Goal: Transaction & Acquisition: Purchase product/service

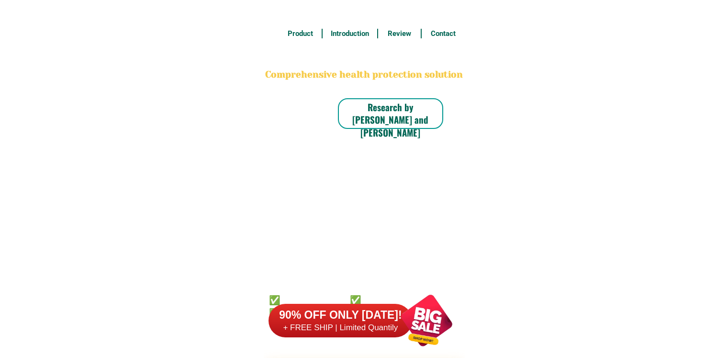
scroll to position [7490, 0]
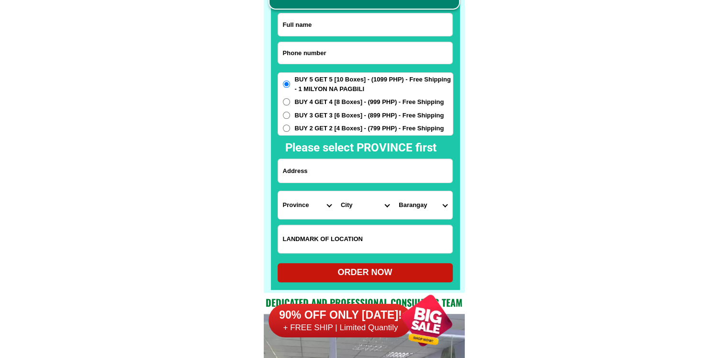
click at [350, 44] on input "Input phone_number" at bounding box center [365, 53] width 174 height 22
paste input "09264191064"
type input "09264191064"
click at [349, 25] on input "Input full_name" at bounding box center [365, 24] width 174 height 23
paste input "Juliet Alojado"
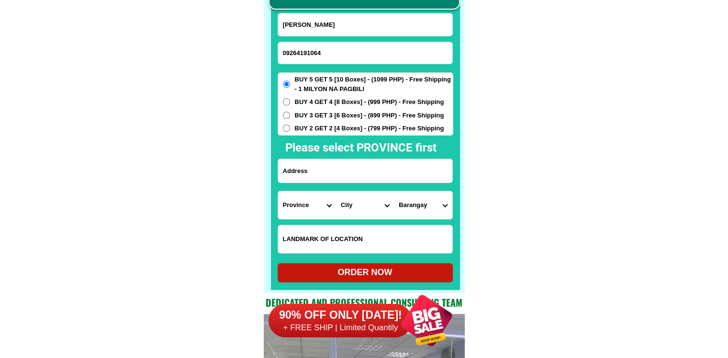
type input "Juliet Alojado"
click at [345, 171] on input "Input address" at bounding box center [365, 170] width 174 height 23
paste input "BARANGAY CANELAR C-2364 Holy Trinity Drive. Gov. Camins Avenue. Zamboanga City.…"
type input "BARANGAY CANELAR C-2364 Holy Trinity Drive. Gov. Camins Avenue. Zamboanga City.…"
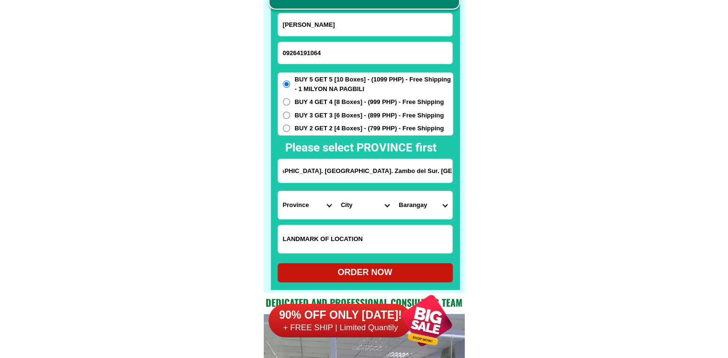
scroll to position [0, 0]
click at [306, 206] on select "Province [GEOGRAPHIC_DATA] [GEOGRAPHIC_DATA][PERSON_NAME][GEOGRAPHIC_DATA][GEOG…" at bounding box center [307, 205] width 58 height 28
drag, startPoint x: 421, startPoint y: 177, endPoint x: 500, endPoint y: 176, distance: 79.0
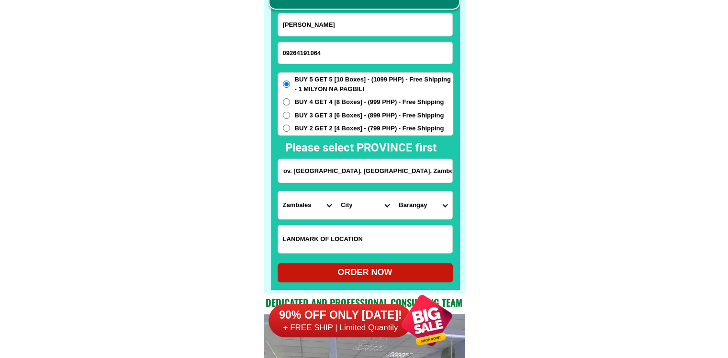
click at [310, 207] on select "Province [GEOGRAPHIC_DATA] [GEOGRAPHIC_DATA][PERSON_NAME][GEOGRAPHIC_DATA][GEOG…" at bounding box center [307, 205] width 58 height 28
select select "63_427"
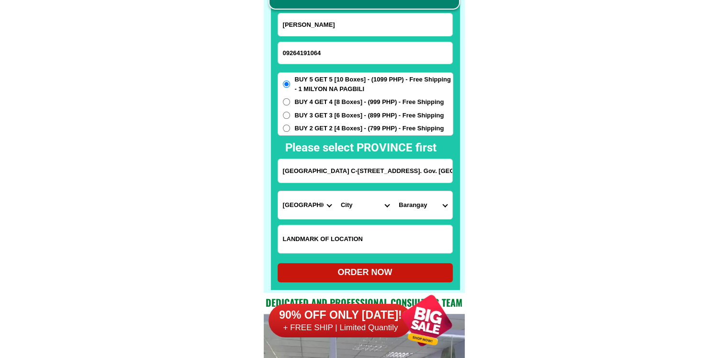
drag, startPoint x: 439, startPoint y: 168, endPoint x: 491, endPoint y: 177, distance: 52.4
click at [363, 208] on select "City Bayog Dimataling Dinas Dumalinao Dumingag Guipos Josefina Kumalarang Laban…" at bounding box center [365, 205] width 58 height 28
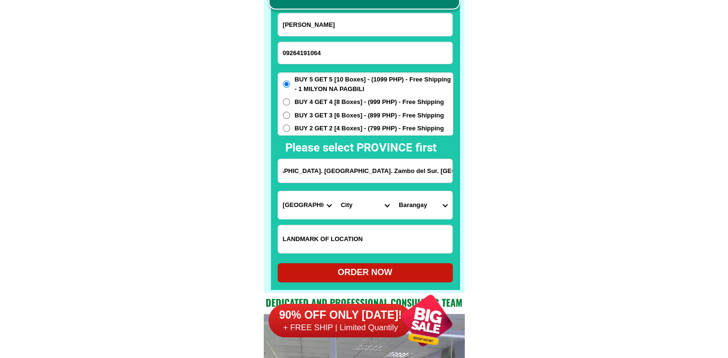
scroll to position [0, 0]
select select "63_4274669"
click at [432, 206] on select "[GEOGRAPHIC_DATA][PERSON_NAME][GEOGRAPHIC_DATA] i (pob.) [GEOGRAPHIC_DATA] (pob…" at bounding box center [423, 205] width 58 height 28
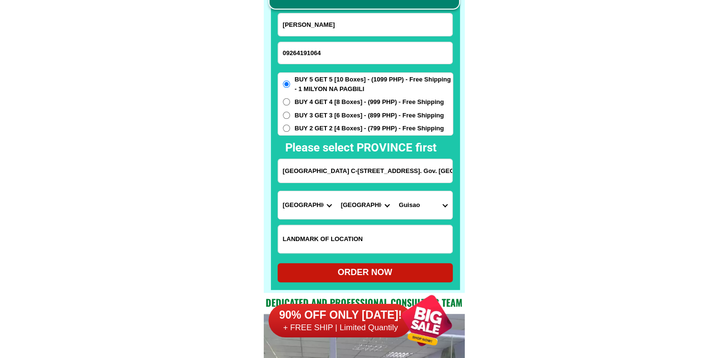
click at [426, 212] on select "[GEOGRAPHIC_DATA][PERSON_NAME][GEOGRAPHIC_DATA] i (pob.) [GEOGRAPHIC_DATA] (pob…" at bounding box center [423, 205] width 58 height 28
select select "63_42746695036"
click at [383, 271] on div "ORDER NOW" at bounding box center [365, 272] width 175 height 13
radio input "true"
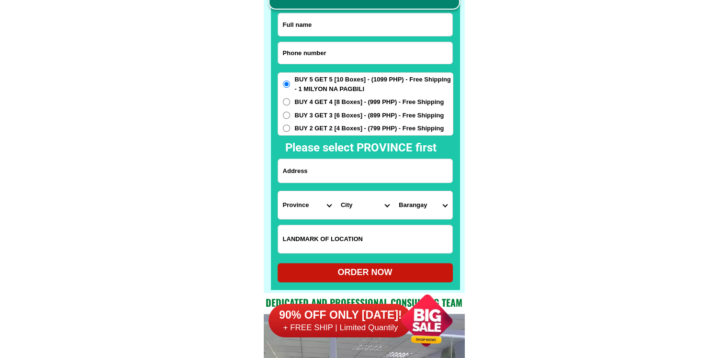
scroll to position [7490, 0]
click at [342, 27] on input "Input full_name" at bounding box center [365, 24] width 174 height 23
drag, startPoint x: 350, startPoint y: 28, endPoint x: 334, endPoint y: 1, distance: 31.0
click at [350, 28] on input "Input full_name" at bounding box center [365, 24] width 174 height 23
paste input "Juliet Alojado"
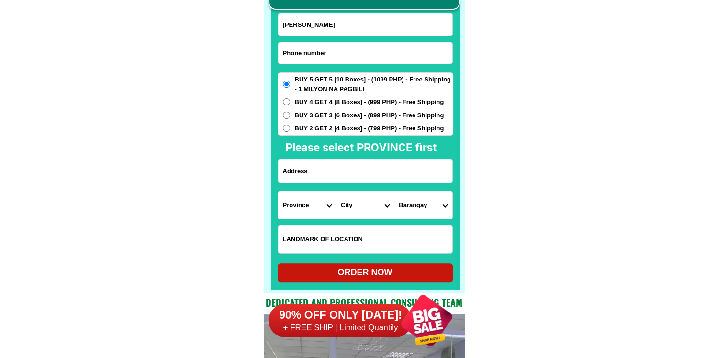
type input "Juliet Alojado"
click at [337, 51] on input "Input phone_number" at bounding box center [365, 53] width 174 height 22
paste input "09264191064"
type input "09264191064"
click at [340, 173] on input "Input address" at bounding box center [365, 170] width 174 height 23
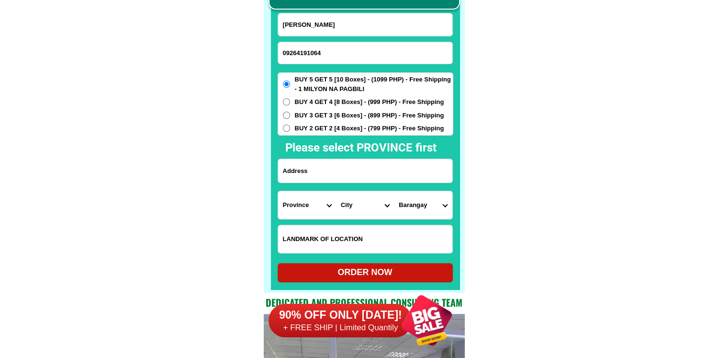
paste input "BARANGAY CANELAR C-2364 Holy Trinity Drive. Gov. Camins Avenue. Zamboanga City.…"
type input "BARANGAY CANELAR C-2364 Holy Trinity Drive. Gov. Camins Avenue. Zamboanga City.…"
click at [307, 204] on select "Province [GEOGRAPHIC_DATA] [GEOGRAPHIC_DATA][PERSON_NAME][GEOGRAPHIC_DATA][GEOG…" at bounding box center [307, 205] width 58 height 28
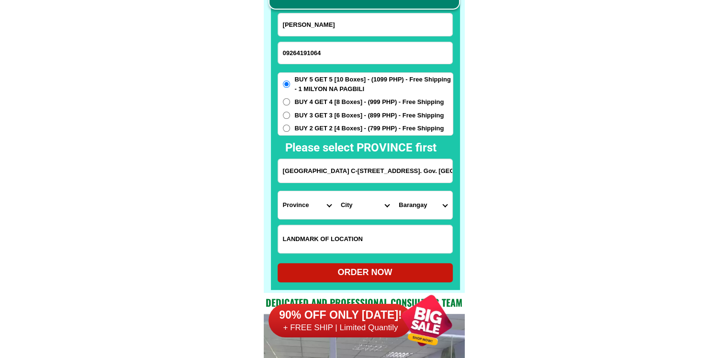
select select "63_427"
click at [355, 211] on select "City" at bounding box center [365, 205] width 58 height 28
select select "63_4274669"
click at [429, 207] on select "Barangay Arena blanco Ayala Baliwasan Baluno Barangay zone i (pob.) Barangay zo…" at bounding box center [423, 205] width 58 height 28
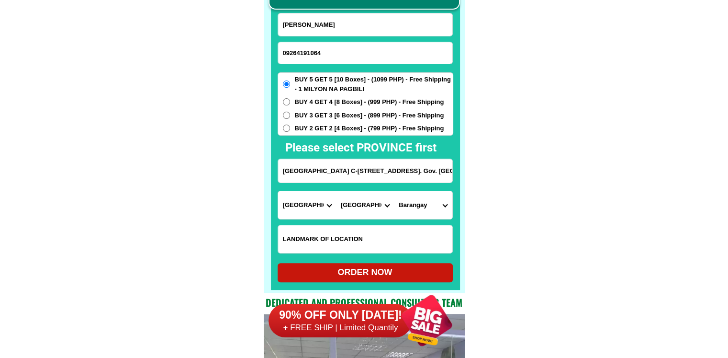
select select "63_42746695036"
click at [329, 234] on input "Input LANDMARKOFLOCATION" at bounding box center [365, 239] width 174 height 28
paste input "THAI SAN SHATTERS Gov. Camins Ave. DeLeon Welding Shop Holy Trinity drv. (Insid…"
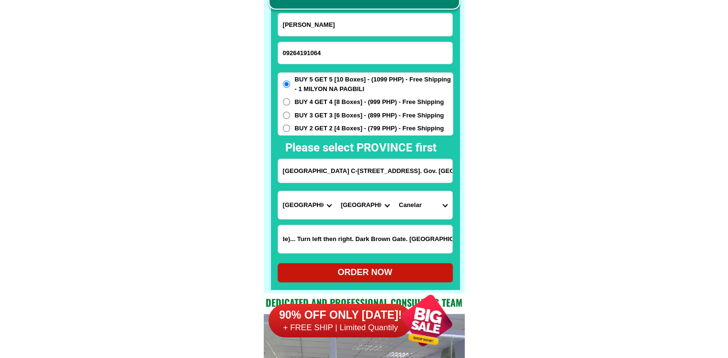
type input "THAI SAN SHATTERS Gov. Camins Ave. DeLeon Welding Shop Holy Trinity drv. (Insid…"
click at [365, 270] on div "ORDER NOW" at bounding box center [365, 272] width 175 height 13
radio input "true"
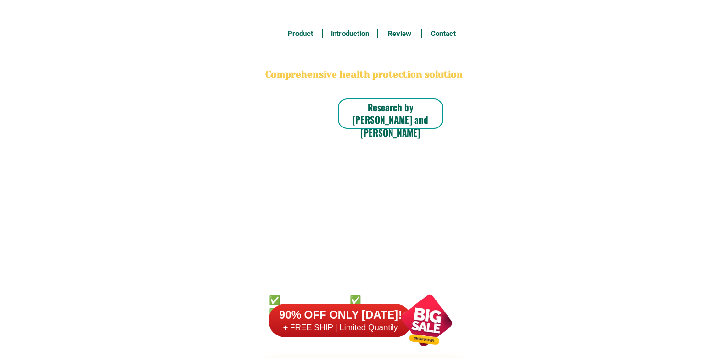
scroll to position [7490, 0]
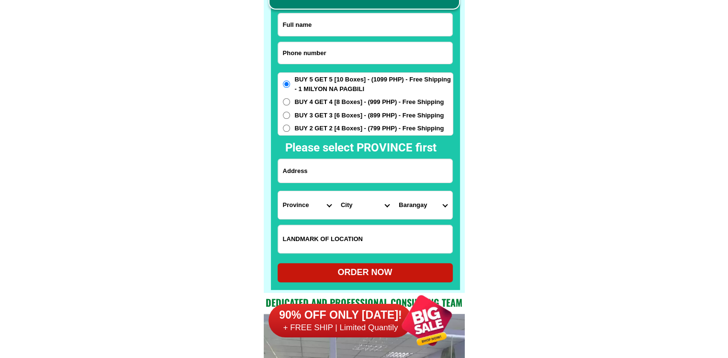
click at [339, 60] on input "Input phone_number" at bounding box center [365, 53] width 174 height 22
paste input "09535276773"
type input "09535276773"
click at [359, 33] on input "Input full_name" at bounding box center [365, 24] width 174 height 23
paste input "Bairona Daguiman"
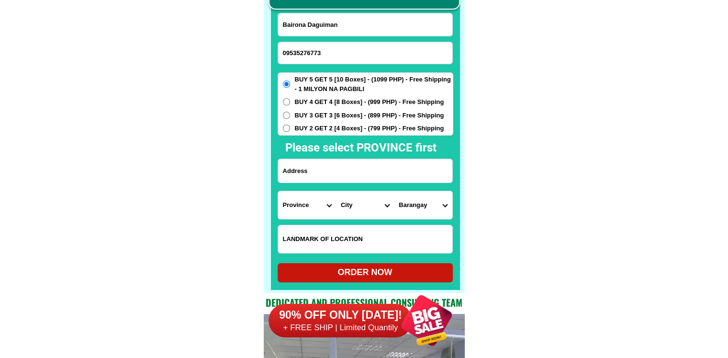
type input "Bairona Daguiman"
click at [361, 50] on input "09535276773" at bounding box center [365, 53] width 174 height 22
type input "09535276773"
click at [343, 173] on input "Input address" at bounding box center [365, 170] width 174 height 23
paste input "Baranggay Damalasak po"
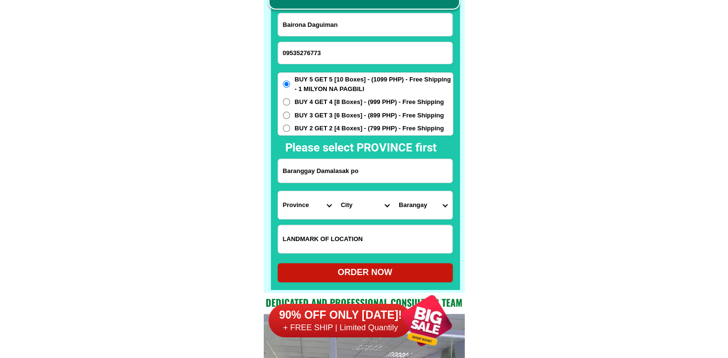
type input "Baranggay Damalasak po"
click at [293, 203] on select "Province [GEOGRAPHIC_DATA] [GEOGRAPHIC_DATA][PERSON_NAME][GEOGRAPHIC_DATA][GEOG…" at bounding box center [307, 205] width 58 height 28
click at [303, 200] on select "Province [GEOGRAPHIC_DATA] [GEOGRAPHIC_DATA] [GEOGRAPHIC_DATA] [GEOGRAPHIC_DATA…" at bounding box center [307, 205] width 58 height 28
select select "63_170"
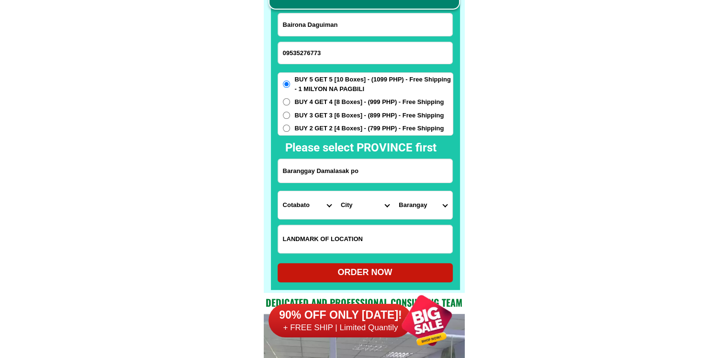
click at [278, 191] on select "Province [GEOGRAPHIC_DATA] [GEOGRAPHIC_DATA] [GEOGRAPHIC_DATA] [GEOGRAPHIC_DATA…" at bounding box center [307, 205] width 58 height 28
click at [352, 203] on select "City Alamada Aleosan Antipas Arakan Banisilan Cotabato-city Kabacan Kidapawan-c…" at bounding box center [365, 205] width 58 height 28
select select "63_1704959"
click at [425, 201] on select "Barangay Banisilan poblacion Busaon Capayangan Carugmanan Gastay Kalawaig Kiari…" at bounding box center [423, 205] width 58 height 28
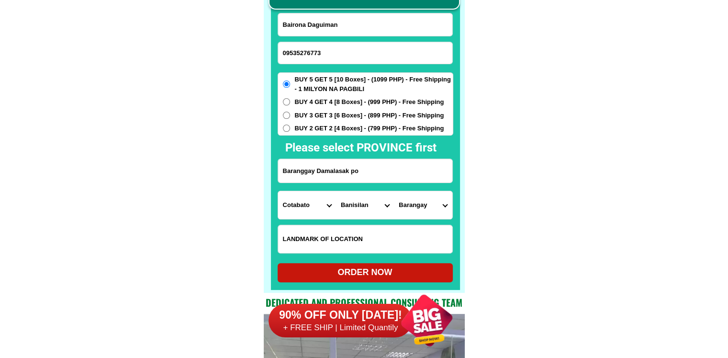
click at [425, 208] on select "Barangay Banisilan poblacion Busaon Capayangan Carugmanan Gastay Kalawaig Kiari…" at bounding box center [423, 205] width 58 height 28
click at [293, 209] on select "Province [GEOGRAPHIC_DATA] [GEOGRAPHIC_DATA] [GEOGRAPHIC_DATA] [GEOGRAPHIC_DATA…" at bounding box center [307, 205] width 58 height 28
select select "63_394"
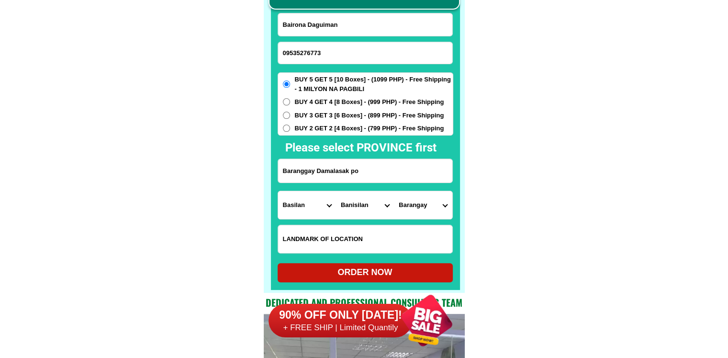
click at [354, 204] on select "City Akbar Al-barka Basilan-isabela-city Basilan-tuburan Hadji-mohammad-ajul Ha…" at bounding box center [365, 205] width 58 height 28
select select "Select district"
click at [301, 209] on select "Province [GEOGRAPHIC_DATA] [GEOGRAPHIC_DATA] [GEOGRAPHIC_DATA] [GEOGRAPHIC_DATA…" at bounding box center [307, 205] width 58 height 28
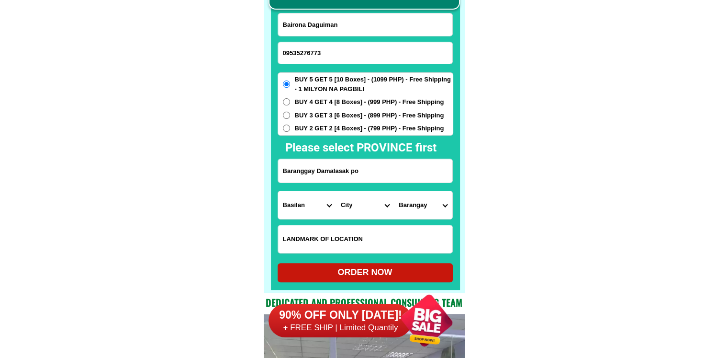
select select "63_170"
click at [346, 204] on select "City Alamada Aleosan Antipas Arakan Banisilan Cotabato-city Kabacan Kidapawan-c…" at bounding box center [365, 205] width 58 height 28
select select "63_1704959"
click at [404, 202] on select "Barangay Banisilan poblacion Busaon Capayangan Carugmanan Gastay Kalawaig Kiari…" at bounding box center [423, 205] width 58 height 28
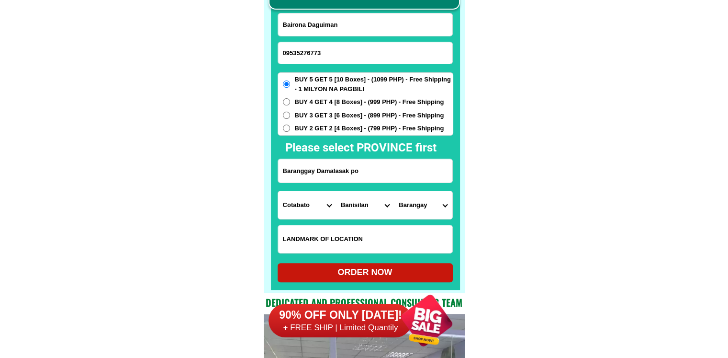
click at [421, 210] on select "Barangay Banisilan poblacion Busaon Capayangan Carugmanan Gastay Kalawaig Kiari…" at bounding box center [423, 205] width 58 height 28
click at [412, 201] on select "Barangay Banisilan poblacion Busaon Capayangan Carugmanan Gastay Kalawaig Kiari…" at bounding box center [423, 205] width 58 height 28
select select "63_17049597819"
click at [414, 205] on select "Barangay Banisilan poblacion Busaon Capayangan Carugmanan Gastay Kalawaig Kiari…" at bounding box center [423, 205] width 58 height 28
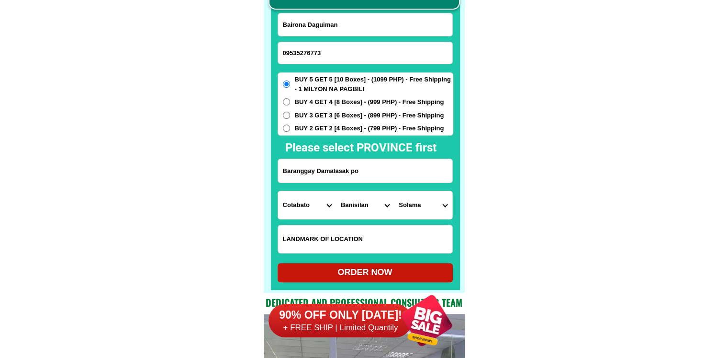
click at [414, 205] on select "Barangay Banisilan poblacion Busaon Capayangan Carugmanan Gastay Kalawaig Kiari…" at bounding box center [423, 205] width 58 height 28
click at [326, 167] on input "Baranggay Damalasak po" at bounding box center [365, 170] width 174 height 23
click at [289, 202] on select "Province [GEOGRAPHIC_DATA] [GEOGRAPHIC_DATA][PERSON_NAME][GEOGRAPHIC_DATA][GEOG…" at bounding box center [307, 205] width 58 height 28
select select "63_516"
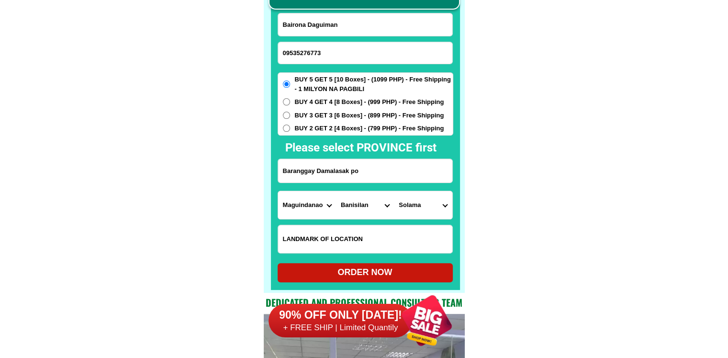
click at [370, 209] on select "City Ampatuan Barira Buldon Buluan Datu-abdullah-sangki Datu-anggal-midtimbang …" at bounding box center [365, 205] width 58 height 28
click at [336, 191] on select "City Ampatuan Barira Buldon Buluan Datu-abdullah-sangki Datu-anggal-midtimbang …" at bounding box center [365, 205] width 58 height 28
click at [362, 205] on select "City Ampatuan Barira Buldon Buluan Datu-abdullah-sangki Datu-anggal-midtimbang …" at bounding box center [365, 205] width 58 height 28
select select "63_5162413"
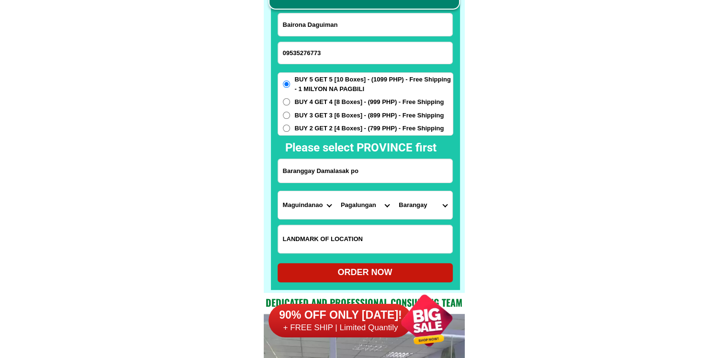
click at [435, 211] on select "Barangay Bagoenged Buliok Dalgan Damalasak Galakit Inug-ug Kalbugan Kilangan Ku…" at bounding box center [423, 205] width 58 height 28
select select "63_51624136147"
click at [394, 191] on select "Barangay Bagoenged Buliok Dalgan Damalasak Galakit Inug-ug Kalbugan Kilangan Ku…" at bounding box center [423, 205] width 58 height 28
click at [385, 268] on div "ORDER NOW" at bounding box center [365, 272] width 175 height 13
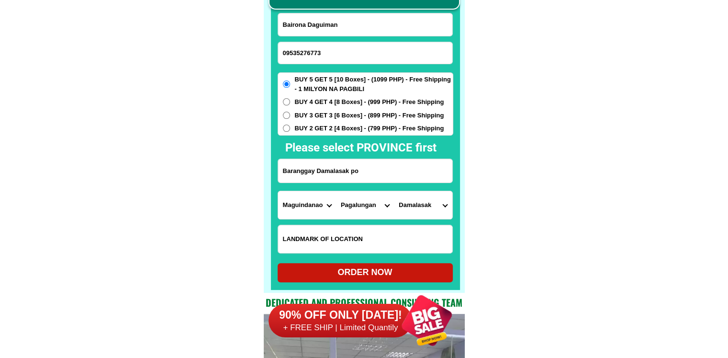
radio input "true"
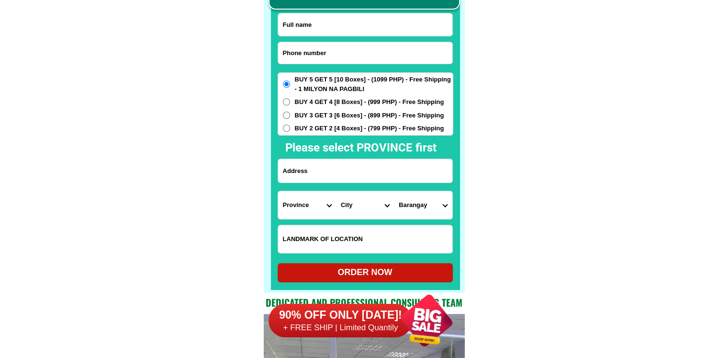
scroll to position [7490, 0]
click at [327, 47] on input "Input phone_number" at bounding box center [365, 53] width 174 height 22
paste input "09205492870"
type input "09205492870"
drag, startPoint x: 375, startPoint y: 28, endPoint x: 366, endPoint y: 6, distance: 24.0
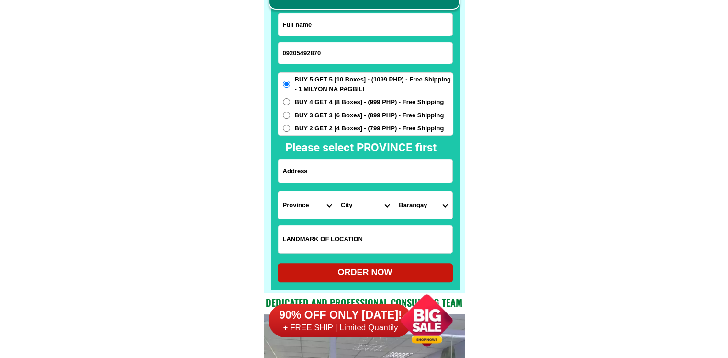
click at [375, 28] on input "Input full_name" at bounding box center [365, 24] width 174 height 23
paste input "Leonora Zamora"
type input "Leonora Zamora"
drag, startPoint x: 332, startPoint y: 175, endPoint x: 330, endPoint y: 124, distance: 50.3
click at [332, 175] on input "Input address" at bounding box center [365, 170] width 174 height 23
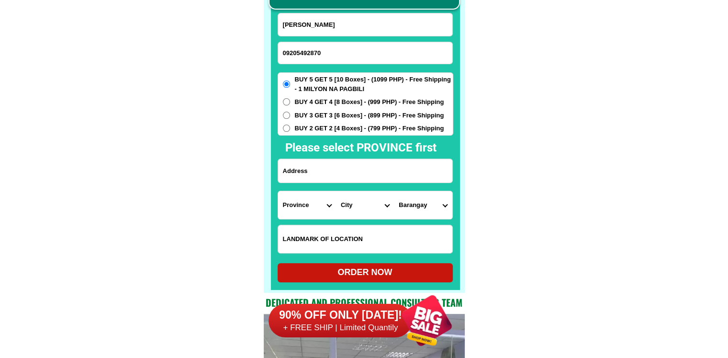
paste input "KILYAWAN St Purok 14 unit 5 BRGY Common q.c."
type input "KILYAWAN St Purok 14 unit 5 BRGY Common q.c."
click at [331, 238] on input "Input LANDMARKOFLOCATION" at bounding box center [365, 239] width 174 height 28
paste input "MAGTANONG SA TINDAHAN Ng ni Evangeline Zamora"
type input "MAGTANONG SA TINDAHAN Ng ni Evangeline Zamora"
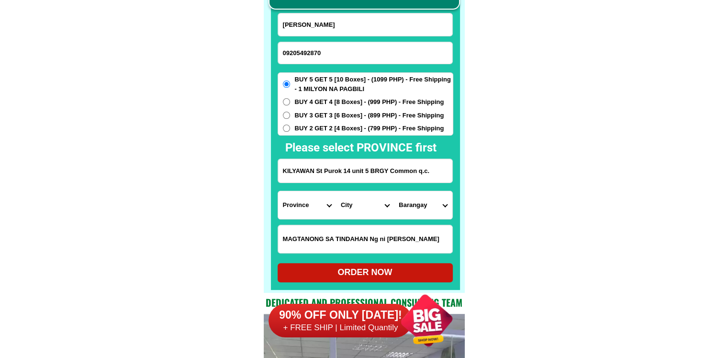
click at [342, 99] on span "BUY 4 GET 4 [8 Boxes] - (999 PHP) - Free Shipping" at bounding box center [369, 102] width 149 height 10
click at [290, 99] on input "BUY 4 GET 4 [8 Boxes] - (999 PHP) - Free Shipping" at bounding box center [286, 101] width 7 height 7
radio input "true"
click at [306, 211] on select "Province [GEOGRAPHIC_DATA] [GEOGRAPHIC_DATA] [GEOGRAPHIC_DATA] [GEOGRAPHIC_DATA…" at bounding box center [307, 205] width 58 height 28
select select "63_219"
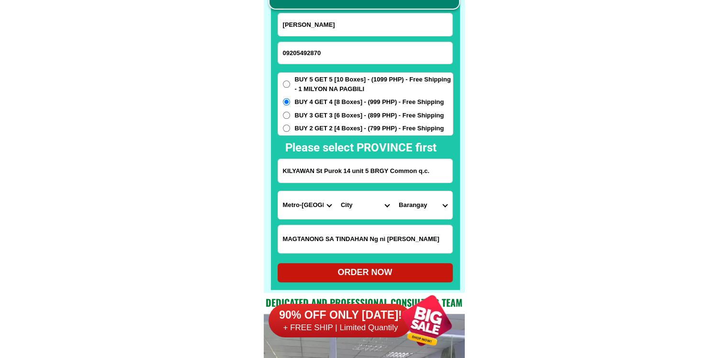
click at [369, 209] on select "City Binondo CALOOCAN Ermita Intramuros Las-pinas Makati Malabon-city Malate Ma…" at bounding box center [365, 205] width 58 height 28
select select "63_2194070"
click at [433, 209] on select "Barangay Alicia Amihan Apolonio samson Aurora Baesa Bagbag Bago bantay Bagong l…" at bounding box center [423, 205] width 58 height 28
select select "63_21940708704"
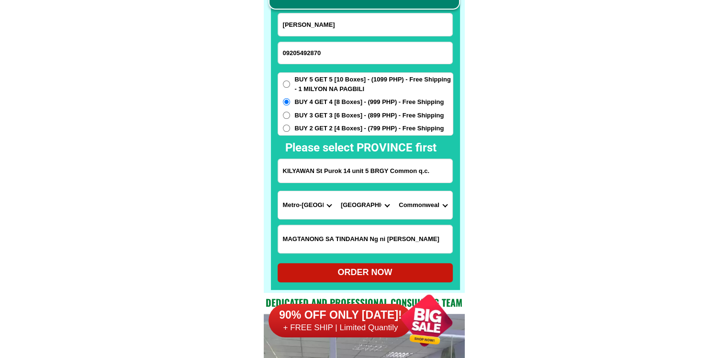
click at [433, 209] on select "Barangay Alicia Amihan Apolonio samson Aurora Baesa Bagbag Bago bantay Bagong l…" at bounding box center [423, 205] width 58 height 28
click at [424, 211] on select "Barangay Alicia Amihan Apolonio samson Aurora Baesa Bagbag Bago bantay Bagong l…" at bounding box center [423, 205] width 58 height 28
drag, startPoint x: 610, startPoint y: 180, endPoint x: 589, endPoint y: 191, distance: 24.0
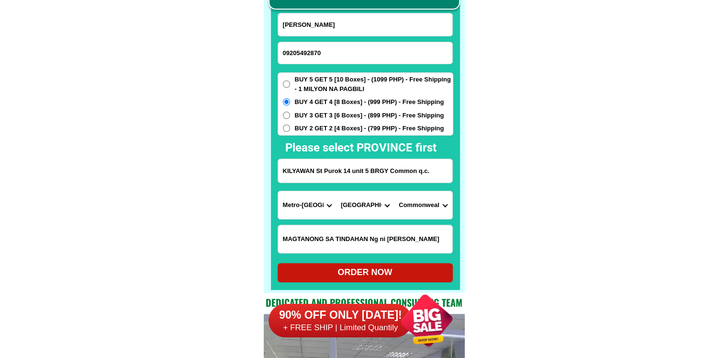
click at [437, 211] on select "Barangay Alicia Amihan Apolonio samson Aurora Baesa Bagbag Bago bantay Bagong l…" at bounding box center [423, 205] width 58 height 28
click at [319, 208] on select "Province [GEOGRAPHIC_DATA] [GEOGRAPHIC_DATA] [GEOGRAPHIC_DATA] [GEOGRAPHIC_DATA…" at bounding box center [307, 205] width 58 height 28
select select "63_397"
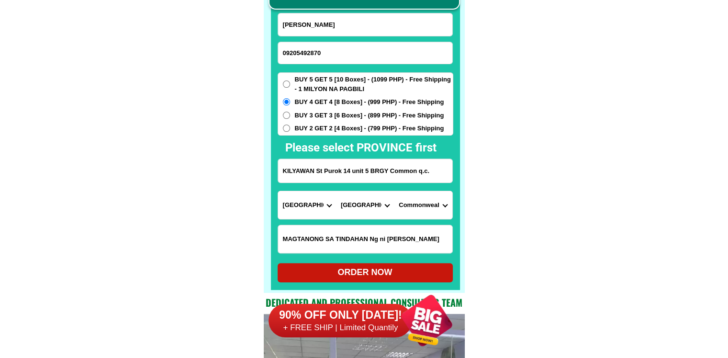
click at [355, 205] on select "City Binondo CALOOCAN Ermita Intramuros Las-pinas Makati Malabon-city Malate Ma…" at bounding box center [365, 205] width 58 height 28
select select "63_3979502"
drag, startPoint x: 523, startPoint y: 209, endPoint x: 494, endPoint y: 209, distance: 29.2
click at [295, 201] on select "Province [GEOGRAPHIC_DATA] [GEOGRAPHIC_DATA] [GEOGRAPHIC_DATA] [GEOGRAPHIC_DATA…" at bounding box center [307, 205] width 58 height 28
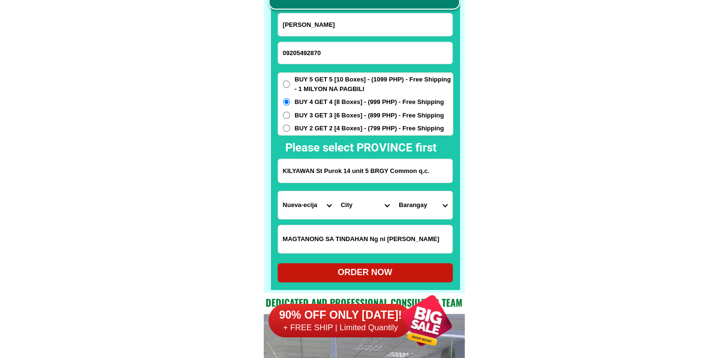
click at [312, 201] on select "Province [GEOGRAPHIC_DATA] [GEOGRAPHIC_DATA] [GEOGRAPHIC_DATA] [GEOGRAPHIC_DATA…" at bounding box center [307, 205] width 58 height 28
select select "63_219"
click at [370, 208] on select "City Aliaga Bongabon Cabanatuan-city Cabiao Carranglan Cuyapo Gabaldon Gapan-ci…" at bounding box center [365, 205] width 58 height 28
select select "63_2194070"
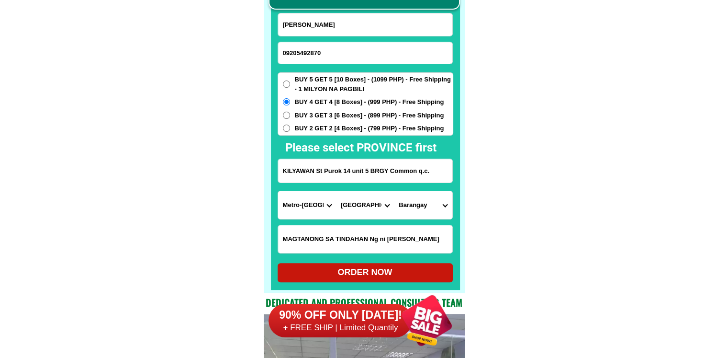
click at [437, 209] on select "Barangay Alicia Amihan Apolonio samson Aurora Baesa Bagbag Bago bantay Bagong l…" at bounding box center [423, 205] width 58 height 28
select select "63_21940708704"
click at [394, 191] on select "Barangay Alicia Amihan Apolonio samson Aurora Baesa Bagbag Bago bantay Bagong l…" at bounding box center [423, 205] width 58 height 28
click at [399, 269] on div "ORDER NOW" at bounding box center [365, 272] width 175 height 13
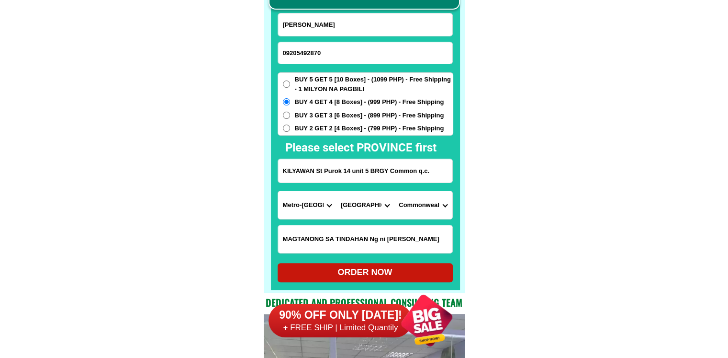
type input "Leonora Zamora"
type input "MAGTANONG SA TINDAHAN Ng ni Evangeline Zamora"
radio input "true"
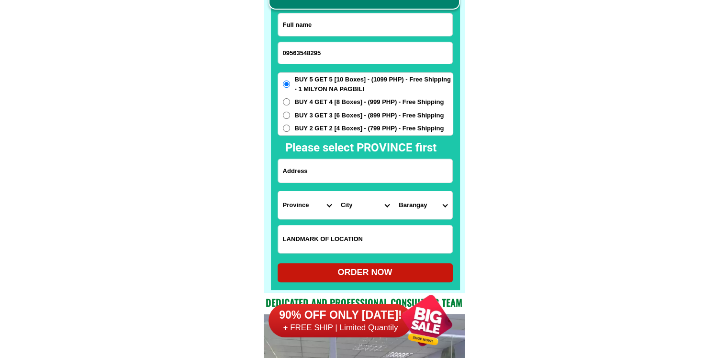
type input "09563548295"
click at [346, 31] on input "Input full_name" at bounding box center [365, 24] width 174 height 23
paste input "[PERSON_NAME]"
type input "[PERSON_NAME]"
drag, startPoint x: 365, startPoint y: 175, endPoint x: 385, endPoint y: 172, distance: 20.3
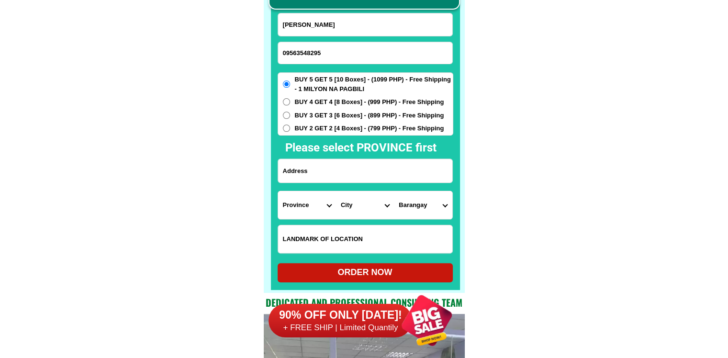
click at [365, 175] on input "Input address" at bounding box center [365, 170] width 174 height 23
paste input "calaba highway bangued [GEOGRAPHIC_DATA] near [GEOGRAPHIC_DATA]"
type input "calaba highway bangued [GEOGRAPHIC_DATA] near [GEOGRAPHIC_DATA]"
click at [312, 201] on select "Province [GEOGRAPHIC_DATA] [GEOGRAPHIC_DATA] [GEOGRAPHIC_DATA] [GEOGRAPHIC_DATA…" at bounding box center [307, 205] width 58 height 28
select select "63_598"
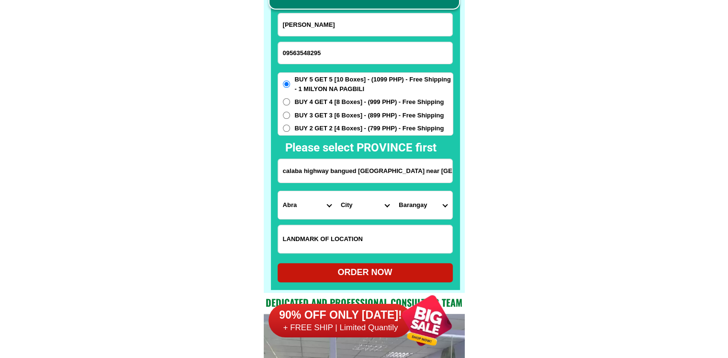
click at [278, 191] on select "Province [GEOGRAPHIC_DATA] [GEOGRAPHIC_DATA] [GEOGRAPHIC_DATA] [GEOGRAPHIC_DATA…" at bounding box center [307, 205] width 58 height 28
click at [356, 204] on select "City [PERSON_NAME][GEOGRAPHIC_DATA]-[GEOGRAPHIC_DATA][PERSON_NAME][GEOGRAPHIC_D…" at bounding box center [365, 205] width 58 height 28
select select "63_598685"
click at [429, 211] on select "Barangay Agtangao [GEOGRAPHIC_DATA] Bagacao Banacao Bangbangar Cabuloan [GEOGRA…" at bounding box center [423, 205] width 58 height 28
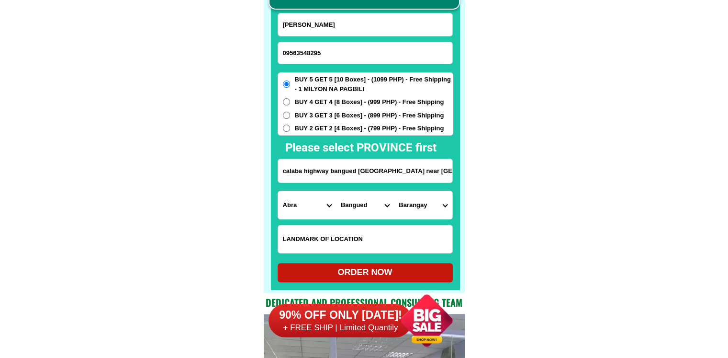
select select "63_59868516834"
drag, startPoint x: 536, startPoint y: 221, endPoint x: 444, endPoint y: 260, distance: 99.5
click at [367, 272] on div "ORDER NOW" at bounding box center [365, 272] width 175 height 13
radio input "true"
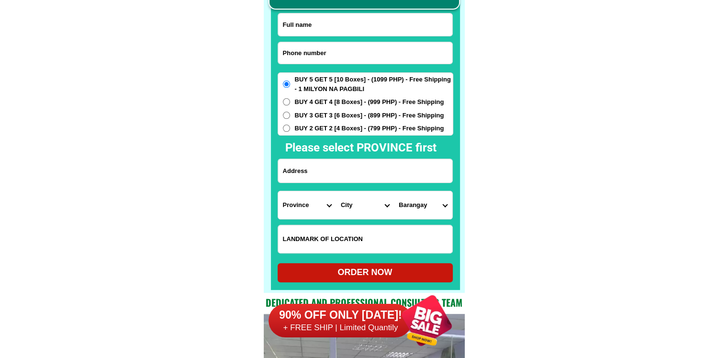
scroll to position [7490, 0]
click at [349, 56] on input "Input phone_number" at bounding box center [365, 53] width 174 height 22
paste input "09488451351"
type input "09488451351"
click at [346, 20] on input "Input full_name" at bounding box center [365, 24] width 174 height 23
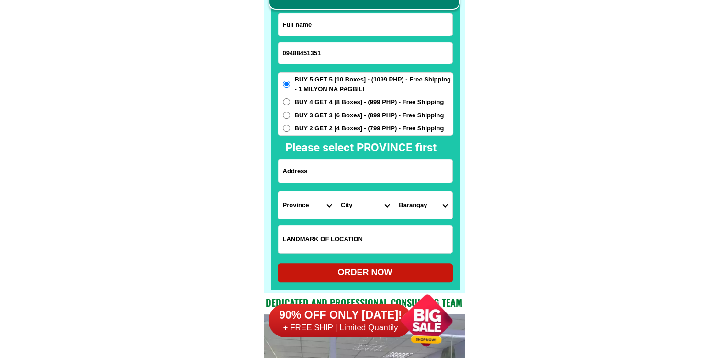
paste input "Nelson Bagleo"
type input "Nelson Bagleo"
click at [346, 170] on input "Input address" at bounding box center [365, 170] width 174 height 23
paste input "purok Bilig Lubon, Tadian Mountain Province"
type input "purok Bilig Lubon, Tadian Mountain Province"
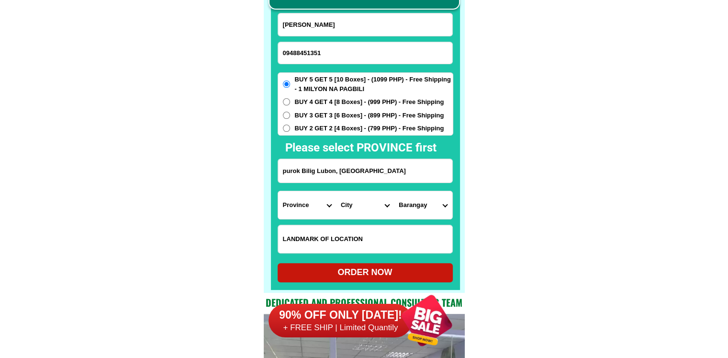
drag, startPoint x: 337, startPoint y: 245, endPoint x: 337, endPoint y: 230, distance: 14.4
click at [337, 245] on input "Input LANDMARKOFLOCATION" at bounding box center [365, 239] width 174 height 28
paste input "Landmark LNHS near main gate"
type input "Landmark LNHS near main gate"
click at [319, 245] on form "Nelson Bagleo 09488451351 ORDER NOW purok Bilig Lubon, Tadian Mountain Province…" at bounding box center [366, 147] width 176 height 269
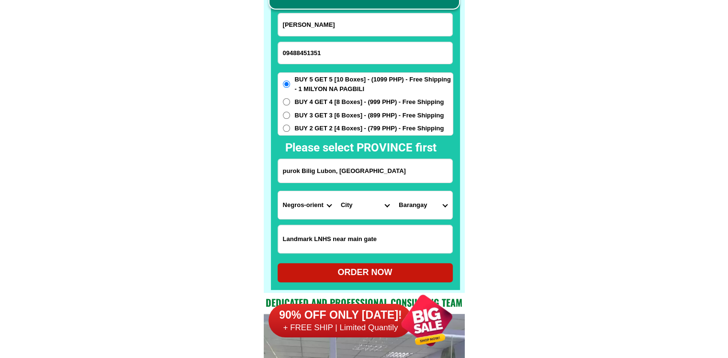
click at [306, 207] on select "Province [GEOGRAPHIC_DATA] [GEOGRAPHIC_DATA][PERSON_NAME][GEOGRAPHIC_DATA][GEOG…" at bounding box center [307, 205] width 58 height 28
select select "63_464"
click at [362, 211] on select "City Barlig Bauko Besao Mountain-province-bontoc Natonin Paracelis Sabangan Sad…" at bounding box center [365, 205] width 58 height 28
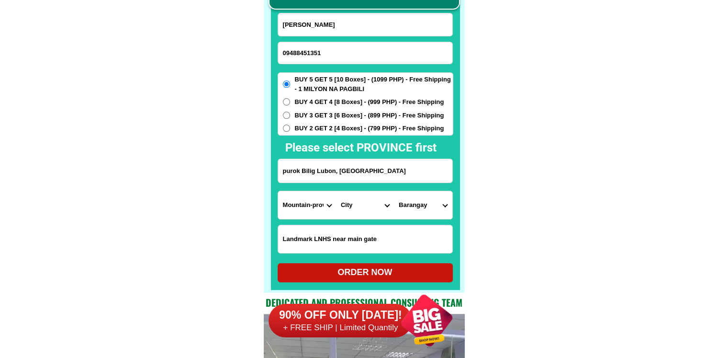
select select "63_4649659"
drag, startPoint x: 626, startPoint y: 236, endPoint x: 615, endPoint y: 236, distance: 11.0
click at [413, 205] on select "Barangay Balaoa Banaao Bantey Batayan Bunga Cadad-anan Cagubatan Dacudac Duagan…" at bounding box center [423, 205] width 58 height 28
select select "63_46496591459"
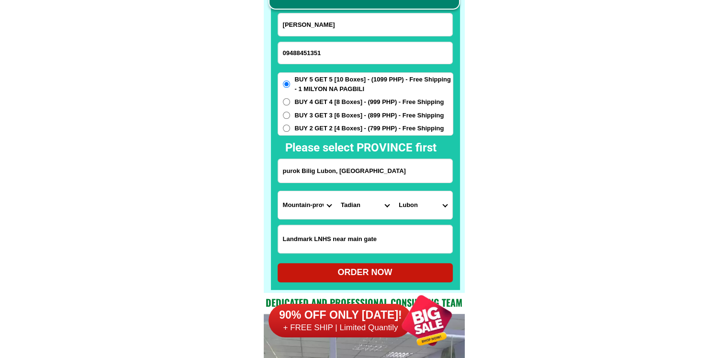
drag, startPoint x: 505, startPoint y: 220, endPoint x: 480, endPoint y: 228, distance: 26.0
click at [399, 267] on div "ORDER NOW" at bounding box center [365, 272] width 175 height 13
radio input "true"
click at [330, 51] on input "Input phone_number" at bounding box center [365, 53] width 174 height 22
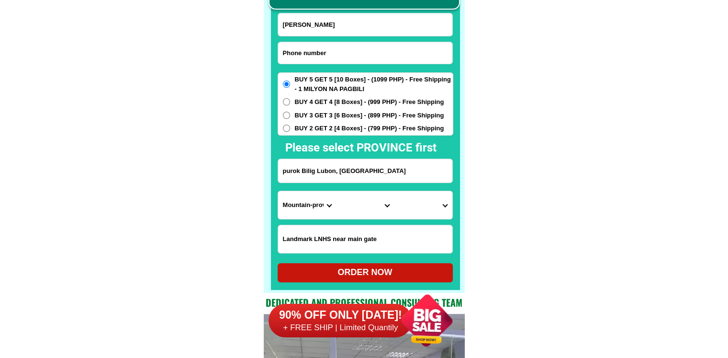
paste input "09260481772"
type input "09260481772"
drag, startPoint x: 404, startPoint y: 30, endPoint x: 364, endPoint y: 4, distance: 47.4
click at [404, 30] on input "Nelson Bagleo" at bounding box center [365, 24] width 174 height 23
paste input "Luzvimenda U Duran"
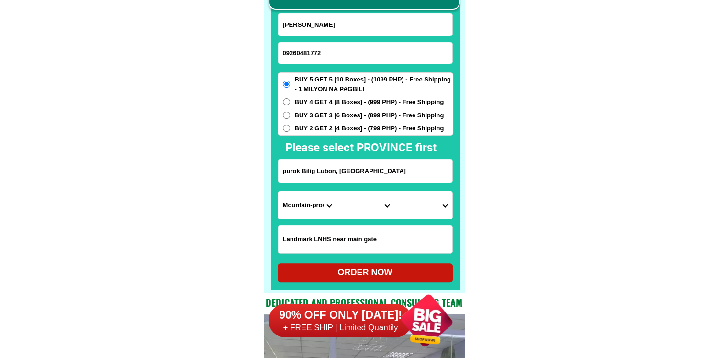
type input "Luzvimenda U Duran"
click at [326, 169] on input "purok Bilig Lubon, Tadian Mountain Province" at bounding box center [365, 170] width 174 height 23
paste input "Mabuttal West. Ballesteros Cagayan Pablo Street"
type input "Mabuttal West. Ballesteros Cagayan Pablo Street"
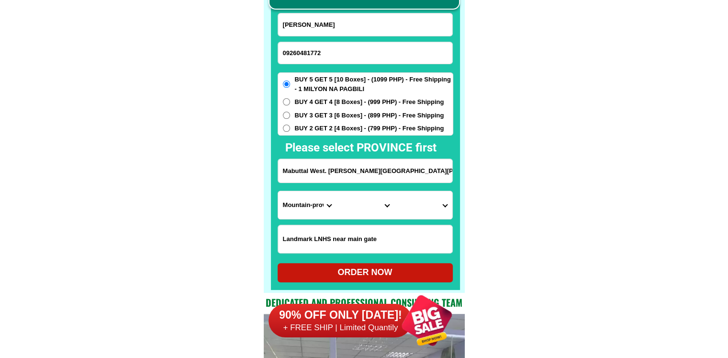
click at [304, 207] on select "Province [GEOGRAPHIC_DATA] [GEOGRAPHIC_DATA][PERSON_NAME][GEOGRAPHIC_DATA][GEOG…" at bounding box center [307, 205] width 58 height 28
select select "63_869"
click at [371, 209] on select "City Abulug Allacapan Amulung Aparri Baggao Ballesteros Buguey Cagayan-alcala C…" at bounding box center [365, 205] width 58 height 28
select select "63_8698665"
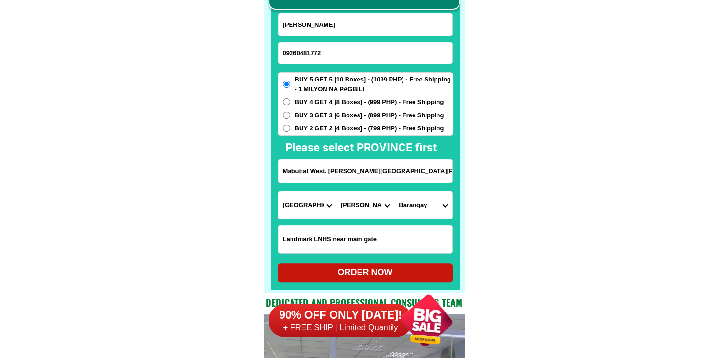
click at [434, 207] on select "Barangay Ammubuan Baran Cabaritan east Cabaritan west Cabayu Cabuluan east Cabu…" at bounding box center [423, 205] width 58 height 28
select select "63_86986655829"
click at [401, 274] on div "ORDER NOW" at bounding box center [365, 272] width 175 height 13
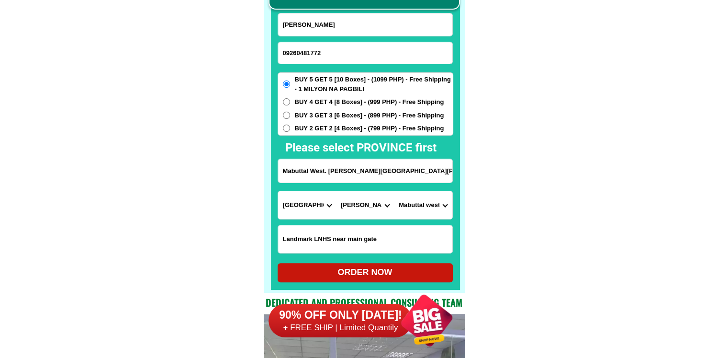
type input "Luzvimenda U Duran"
radio input "true"
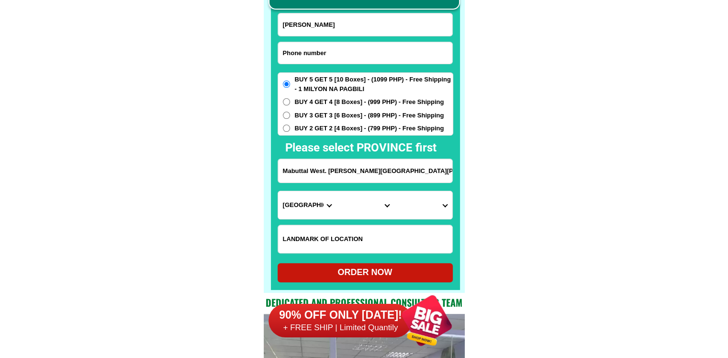
click at [338, 60] on input "Input phone_number" at bounding box center [365, 53] width 174 height 22
paste input "0998 348 5676"
type input "09983485676"
click at [332, 11] on div at bounding box center [365, 123] width 189 height 333
click at [328, 26] on input "Input full_name" at bounding box center [365, 24] width 174 height 23
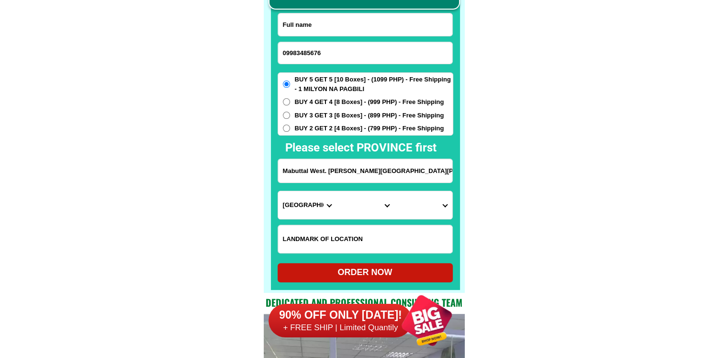
paste input "Lolit Javier"
type input "Lolit Javier"
click at [349, 161] on input "Mabuttal West. Ballesteros Cagayan Pablo Street" at bounding box center [365, 170] width 174 height 23
paste input "Maylien M Javier Bukal Batangas City"
drag, startPoint x: 333, startPoint y: 171, endPoint x: 237, endPoint y: 172, distance: 95.3
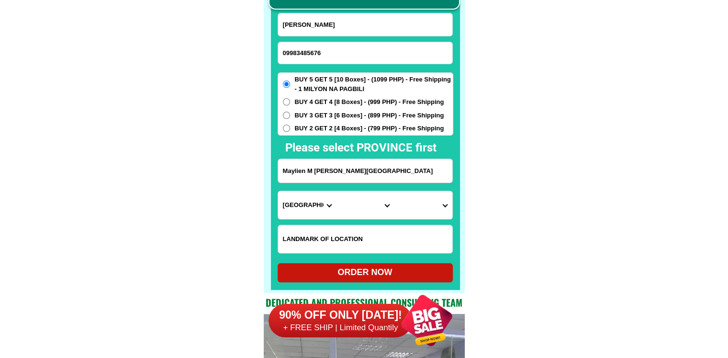
type input "Bukal Batangas City"
click at [360, 21] on input "Lolit Javier" at bounding box center [365, 24] width 174 height 23
paste input "Maylien M"
type input "Maylien M Javier"
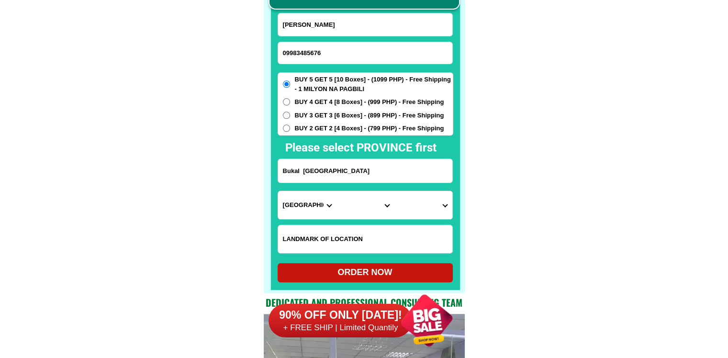
click at [334, 235] on input "Input LANDMARKOFLOCATION" at bounding box center [365, 239] width 174 height 28
paste input "Bukal Elementary School Batangas City"
type input "Bukal Elementary School Batangas City"
click at [300, 205] on select "Province [GEOGRAPHIC_DATA] [GEOGRAPHIC_DATA][PERSON_NAME][GEOGRAPHIC_DATA][GEOG…" at bounding box center [307, 205] width 58 height 28
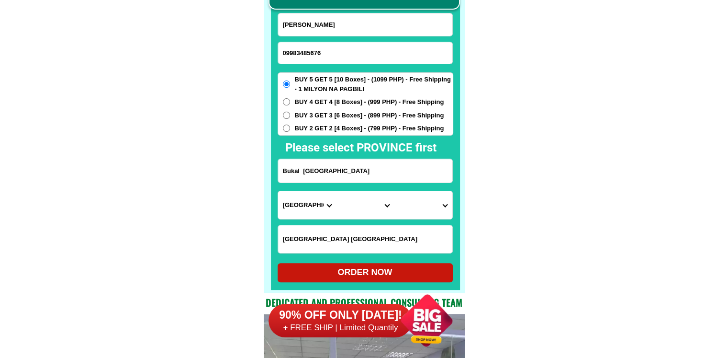
select select "63_108"
click at [354, 205] on select "City" at bounding box center [365, 205] width 58 height 28
select select "63_108997"
click at [431, 204] on select "Barangay Alangilan Balagtas Balete Banaba center Banaba ibaba Banaba kanluran B…" at bounding box center [423, 205] width 58 height 28
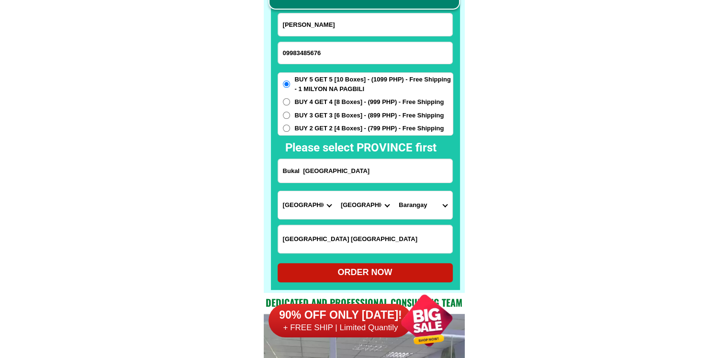
select select "63_1089979530"
click at [394, 191] on select "Barangay Alangilan Balagtas Balete Banaba center Banaba ibaba Banaba kanluran B…" at bounding box center [423, 205] width 58 height 28
click at [382, 268] on div "ORDER NOW" at bounding box center [365, 272] width 175 height 13
type input "Bukal Batangas City"
type input "Bukal Elementary School Batangas City"
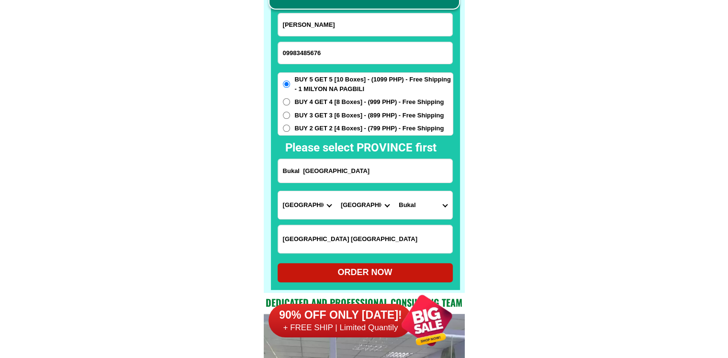
radio input "true"
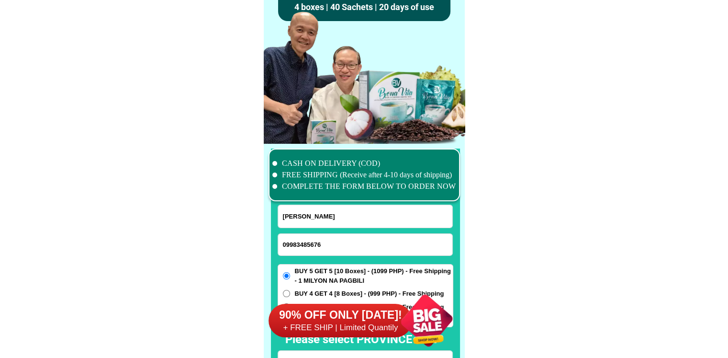
click at [345, 244] on input "09983485676" at bounding box center [365, 245] width 174 height 22
paste input "09708609063"
type input "09708609063"
click at [332, 220] on input "Maylien M Javier" at bounding box center [365, 216] width 174 height 23
paste input "Yolanda G, Nualda"
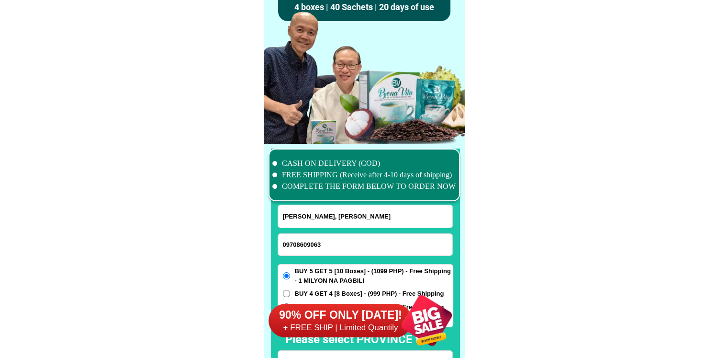
type input "Yolanda G, Nualda"
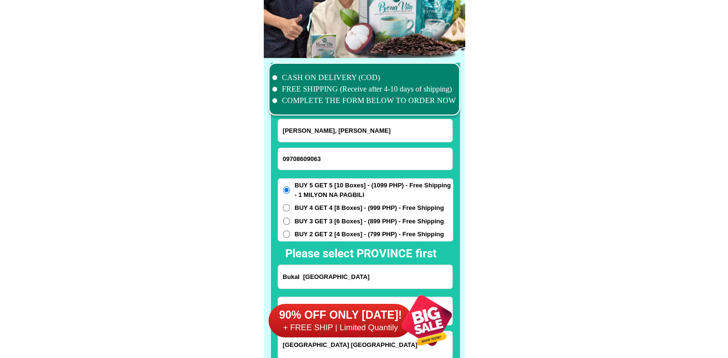
scroll to position [7490, 0]
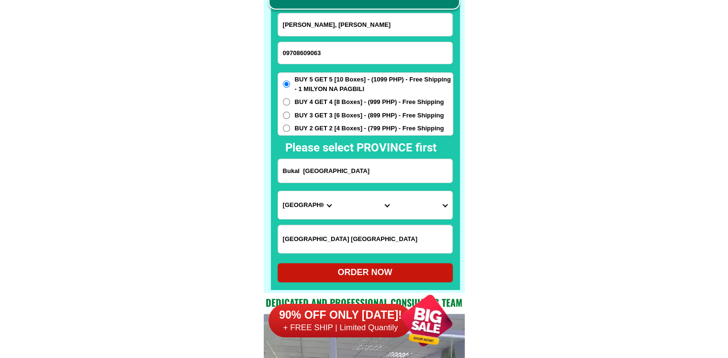
click at [343, 172] on input "Bukal Batangas City" at bounding box center [365, 170] width 174 height 23
paste input "Saint Vincent Village 5B Purok Pampang Angeles City Pampanga"
type input "Saint Vincent Village 5B Purok Pampang Angeles City Pampanga"
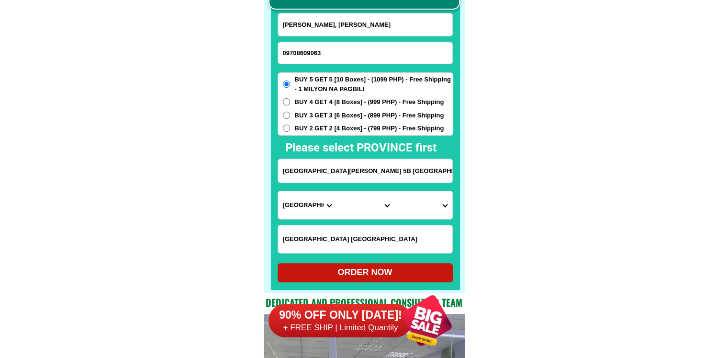
click at [345, 110] on div "BUY 5 GET 5 [10 Boxes] - (1099 PHP) - Free Shipping - 1 MILYON NA PAGBILI BUY 4…" at bounding box center [366, 103] width 176 height 63
click at [343, 233] on input "Bukal Elementary School Batangas City" at bounding box center [365, 239] width 174 height 28
paste input "Near Power Fill Gasoline Station going down proceed to water refilling station"
type input "Near Power Fill Gasoline Station going down proceed to water refilling station"
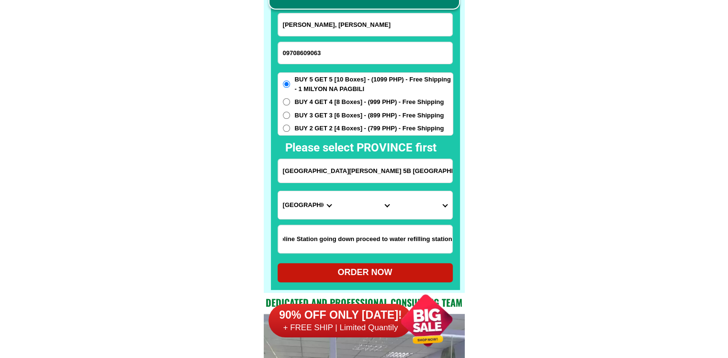
scroll to position [0, 0]
click at [317, 208] on select "Province [GEOGRAPHIC_DATA] [GEOGRAPHIC_DATA][PERSON_NAME][GEOGRAPHIC_DATA][GEOG…" at bounding box center [307, 205] width 58 height 28
select select "63_779"
drag, startPoint x: 510, startPoint y: 226, endPoint x: 486, endPoint y: 228, distance: 24.0
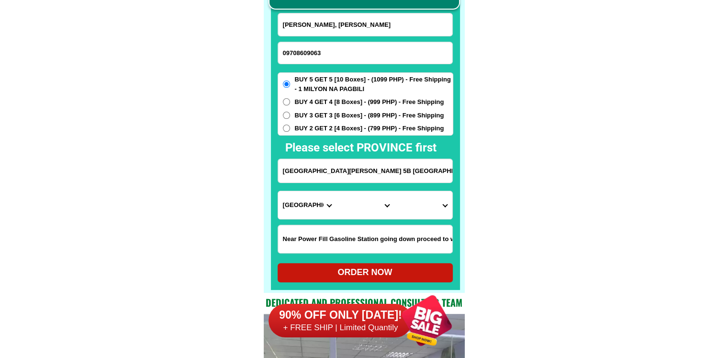
click at [353, 209] on select "City Angeles-city Apalit Arayat Bacolor Candaba Floridablanca Guagua Lubao Maba…" at bounding box center [365, 205] width 58 height 28
select select "63_7799308"
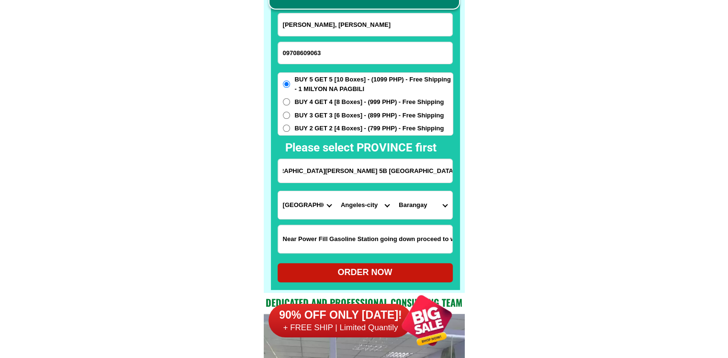
drag, startPoint x: 434, startPoint y: 169, endPoint x: 480, endPoint y: 180, distance: 46.7
click at [416, 208] on select "Barangay Agapito del rosario Amsic Anunas Balibago Capaya Claro m. recto Cuayan…" at bounding box center [423, 205] width 58 height 28
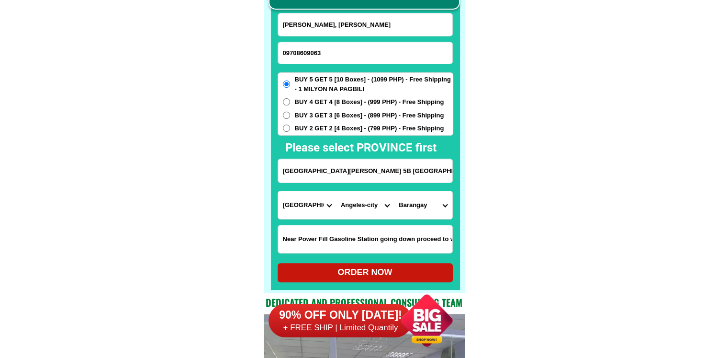
select select "63_779930819894"
click at [365, 117] on span "BUY 3 GET 3 [6 Boxes] - (899 PHP) - Free Shipping" at bounding box center [369, 116] width 149 height 10
click at [290, 117] on input "BUY 3 GET 3 [6 Boxes] - (899 PHP) - Free Shipping" at bounding box center [286, 115] width 7 height 7
radio input "true"
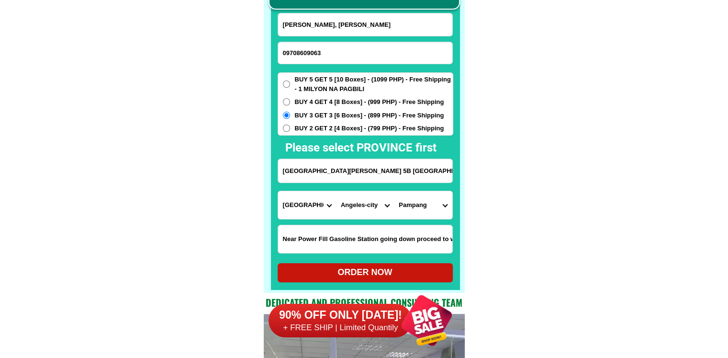
click at [382, 272] on div "ORDER NOW" at bounding box center [365, 272] width 175 height 13
type input "Saint Vincent Village 5B Purok Pampang Angeles City Pampanga"
type input "Near Power Fill Gasoline Station going down proceed to water refilling station"
radio input "true"
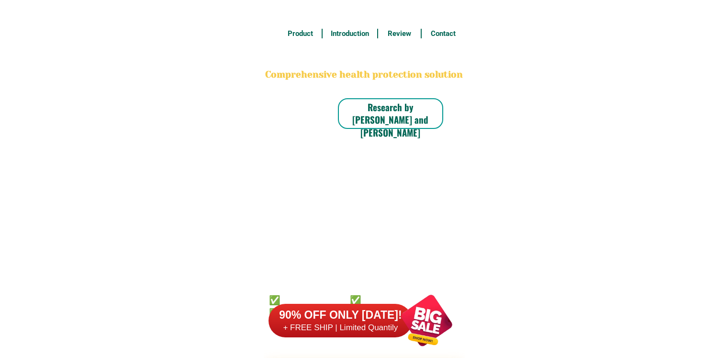
scroll to position [7490, 0]
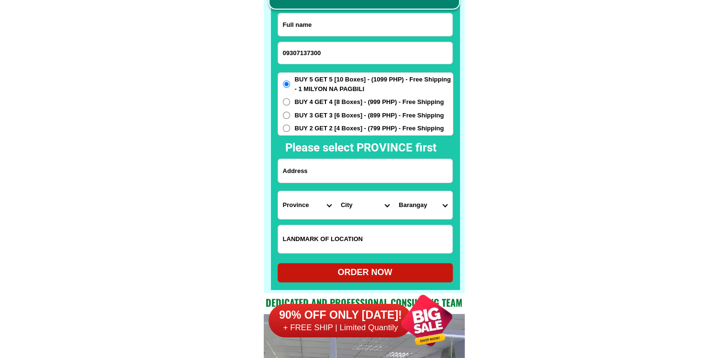
type input "09307137300"
drag, startPoint x: 345, startPoint y: 23, endPoint x: 338, endPoint y: 14, distance: 10.9
click at [345, 23] on input "Input full_name" at bounding box center [365, 24] width 174 height 23
paste input "[PERSON_NAME]"
type input "[PERSON_NAME]"
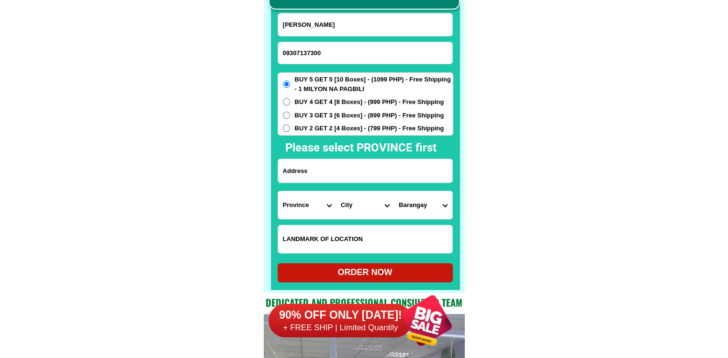
click at [353, 177] on input "Input address" at bounding box center [365, 170] width 174 height 23
paste input "black [STREET_ADDRESS][PERSON_NAME] [GEOGRAPHIC_DATA]"
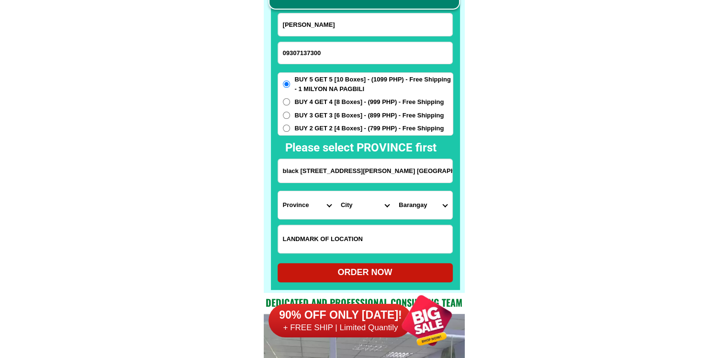
scroll to position [0, 17]
type input "black [STREET_ADDRESS][PERSON_NAME] [GEOGRAPHIC_DATA]"
click at [307, 207] on select "Province [GEOGRAPHIC_DATA] [GEOGRAPHIC_DATA][PERSON_NAME][GEOGRAPHIC_DATA][GEOG…" at bounding box center [307, 205] width 58 height 28
select select "63_993"
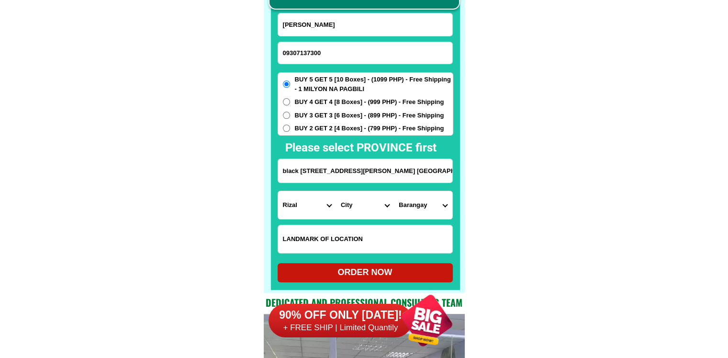
drag, startPoint x: 406, startPoint y: 174, endPoint x: 536, endPoint y: 186, distance: 129.8
click at [371, 215] on select "City Angono Antipolo-city [GEOGRAPHIC_DATA] [GEOGRAPHIC_DATA] [GEOGRAPHIC_DATA]…" at bounding box center [365, 205] width 58 height 28
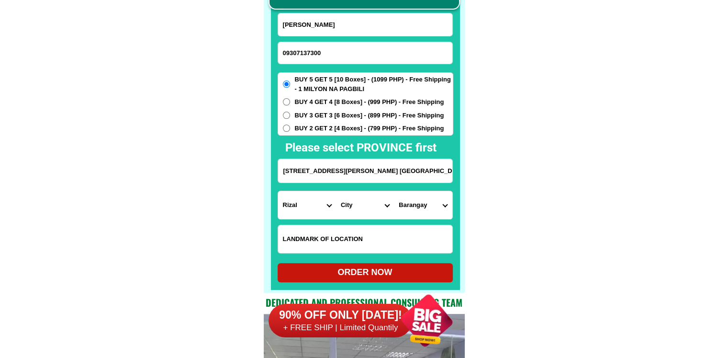
scroll to position [0, 0]
click at [370, 211] on select "City Angono Antipolo-city [GEOGRAPHIC_DATA] [GEOGRAPHIC_DATA] [GEOGRAPHIC_DATA]…" at bounding box center [365, 205] width 58 height 28
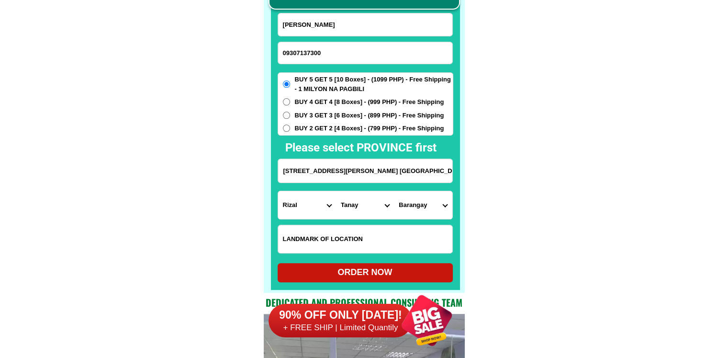
drag, startPoint x: 410, startPoint y: 178, endPoint x: 528, endPoint y: 184, distance: 118.4
click at [357, 211] on select "City Angono Antipolo-city [GEOGRAPHIC_DATA] [GEOGRAPHIC_DATA] [GEOGRAPHIC_DATA]…" at bounding box center [365, 205] width 58 height 28
select select "63_9936987"
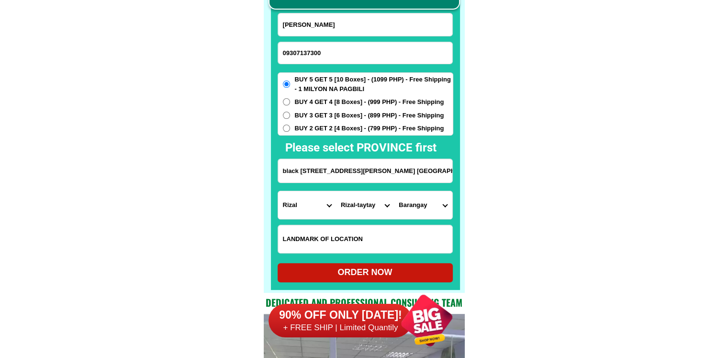
click at [336, 191] on select "City Angono Antipolo-city [GEOGRAPHIC_DATA] [GEOGRAPHIC_DATA] [GEOGRAPHIC_DATA]…" at bounding box center [365, 205] width 58 height 28
click at [435, 213] on select "Barangay [PERSON_NAME] (pob.) Muzon [GEOGRAPHIC_DATA][PERSON_NAME] [GEOGRAPHIC_…" at bounding box center [423, 205] width 58 height 28
select select "63_993698715"
drag, startPoint x: 529, startPoint y: 232, endPoint x: 501, endPoint y: 237, distance: 27.7
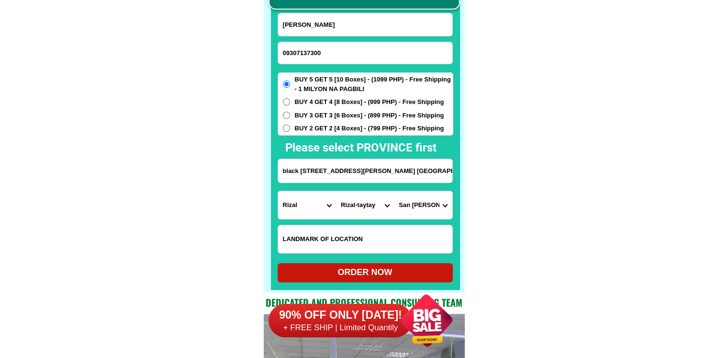
click at [360, 272] on div "ORDER NOW" at bounding box center [365, 272] width 175 height 13
type input "black [STREET_ADDRESS][PERSON_NAME] [GEOGRAPHIC_DATA]"
radio input "true"
